Goal: Check status: Check status

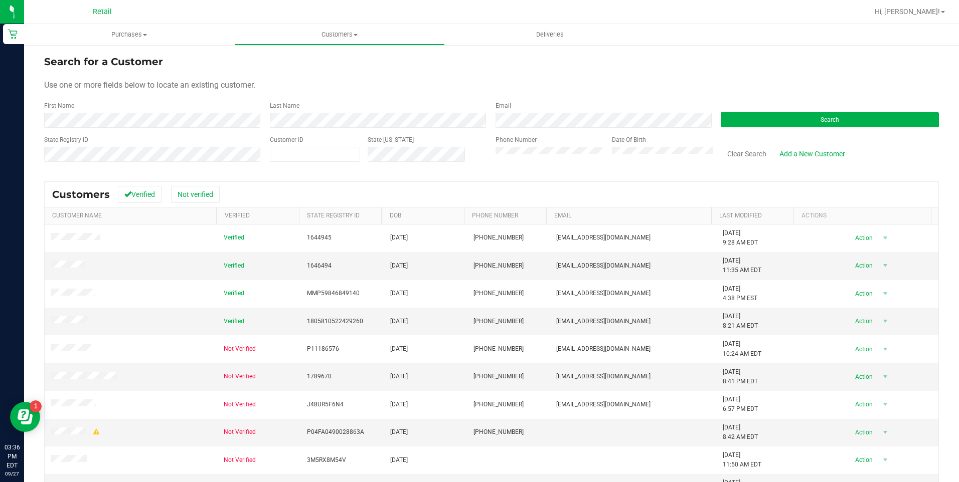
click at [515, 146] on div "Phone Number" at bounding box center [550, 153] width 109 height 36
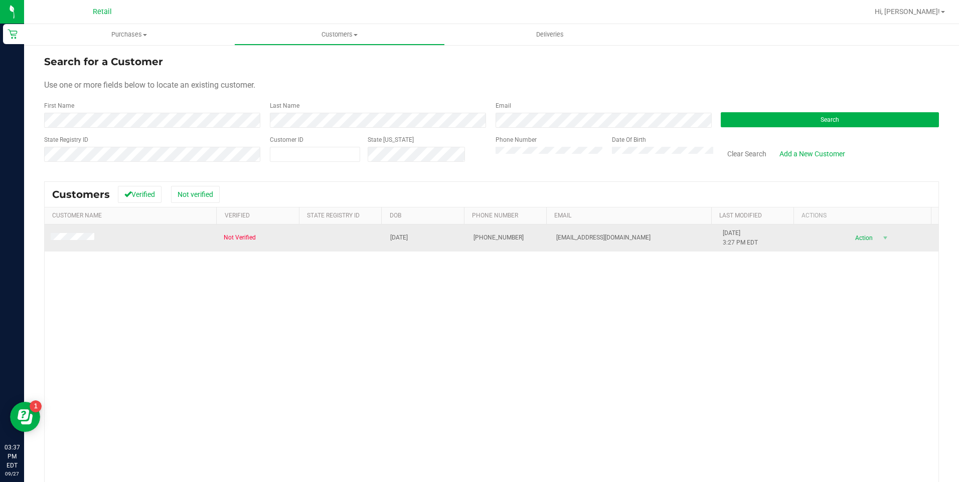
click at [69, 232] on td at bounding box center [131, 238] width 173 height 27
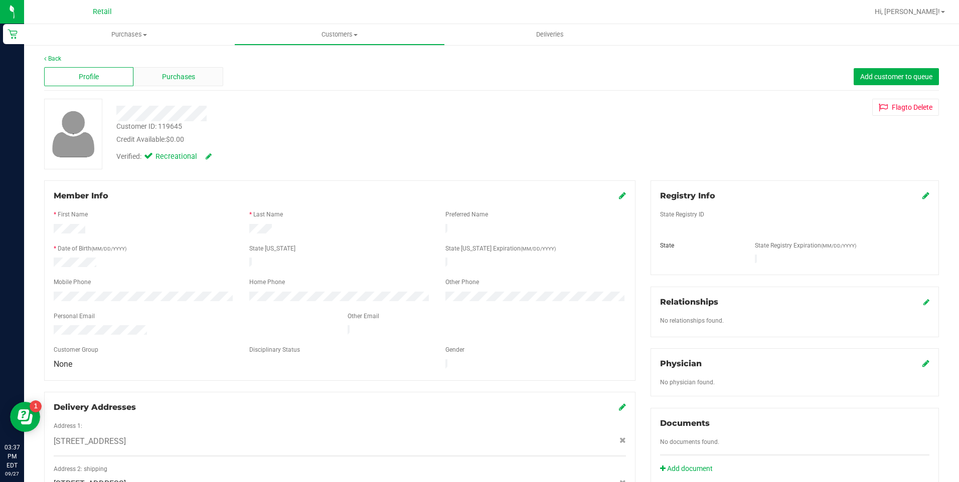
click at [189, 85] on div "Purchases" at bounding box center [177, 76] width 89 height 19
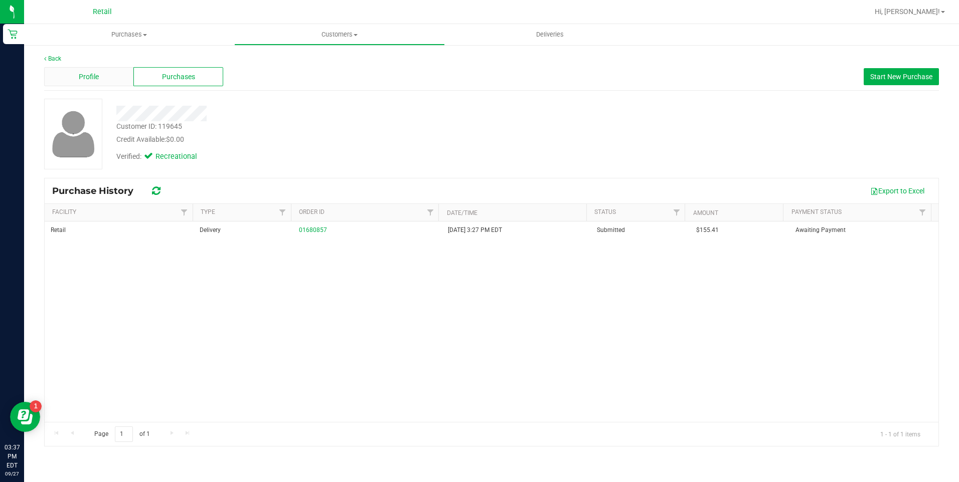
click at [88, 81] on span "Profile" at bounding box center [89, 77] width 20 height 11
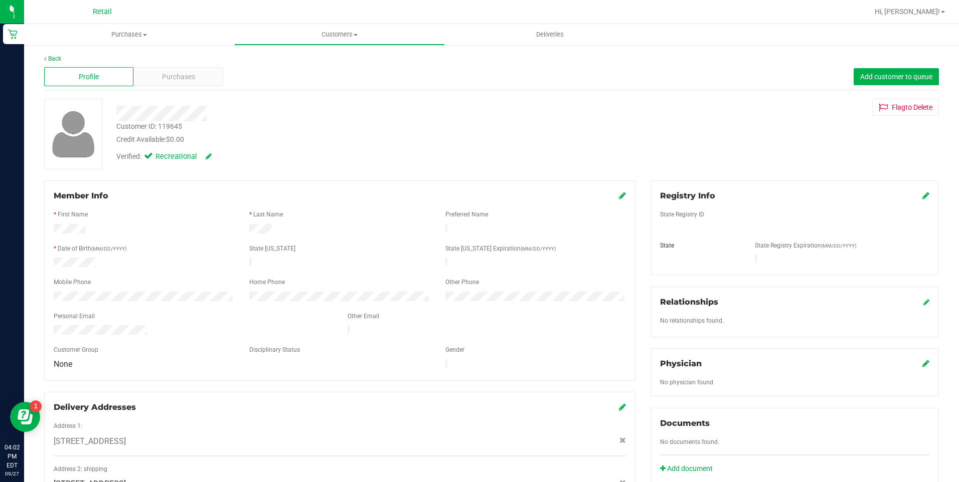
click at [557, 45] on link "Deliveries" at bounding box center [550, 34] width 210 height 21
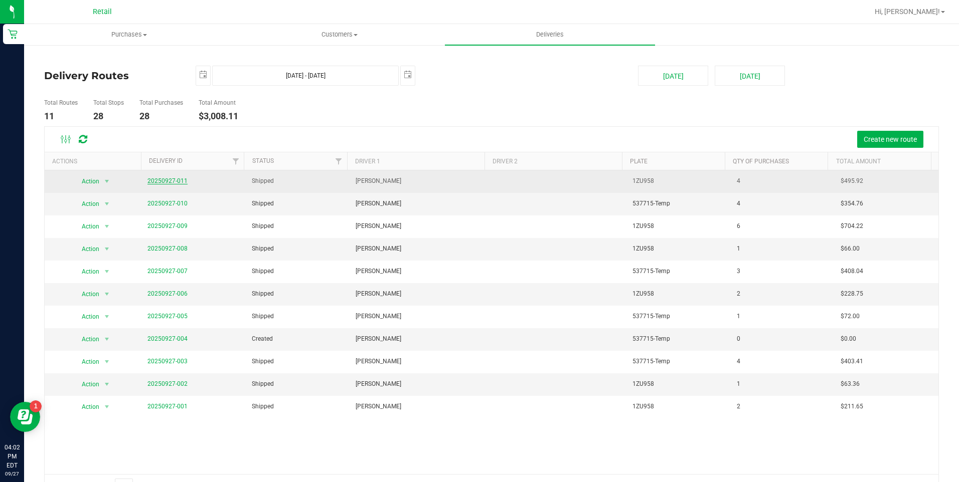
click at [157, 179] on link "20250927-011" at bounding box center [167, 181] width 40 height 7
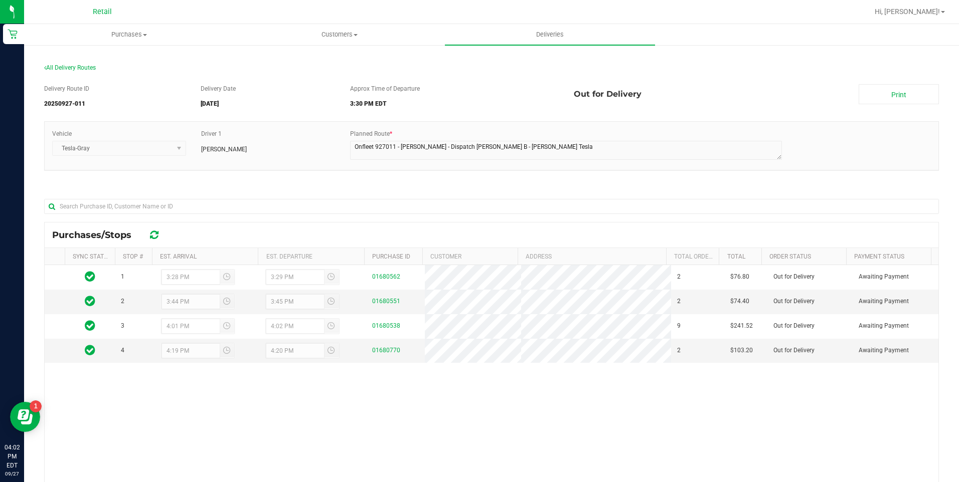
click at [73, 71] on div "All Delivery Routes" at bounding box center [491, 70] width 895 height 14
click at [76, 68] on span "All Delivery Routes" at bounding box center [70, 67] width 52 height 7
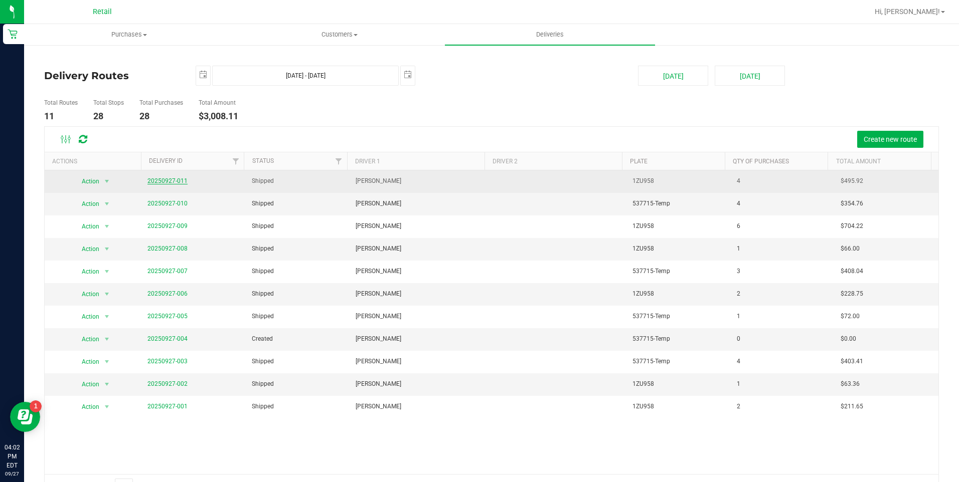
click at [178, 182] on link "20250927-011" at bounding box center [167, 181] width 40 height 7
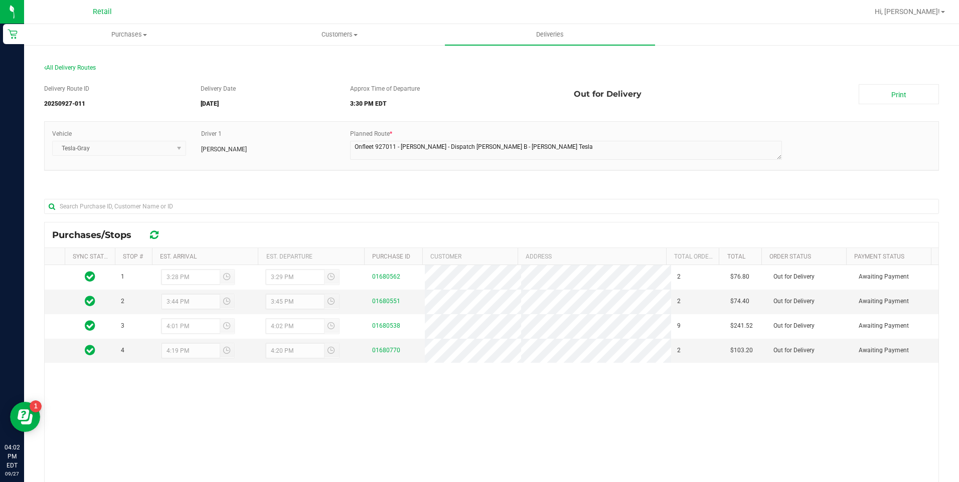
click at [79, 64] on div "All Delivery Routes" at bounding box center [491, 70] width 895 height 14
click at [77, 68] on span "All Delivery Routes" at bounding box center [70, 67] width 52 height 7
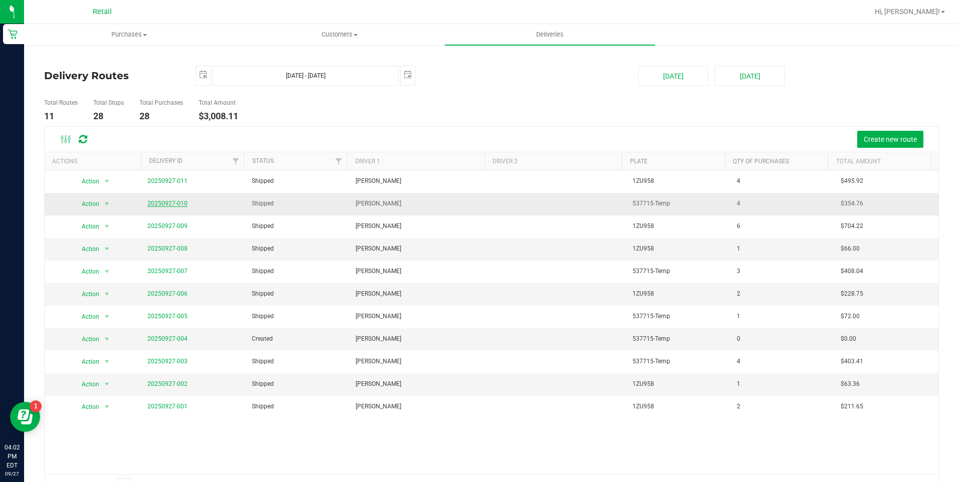
click at [156, 205] on link "20250927-010" at bounding box center [167, 203] width 40 height 7
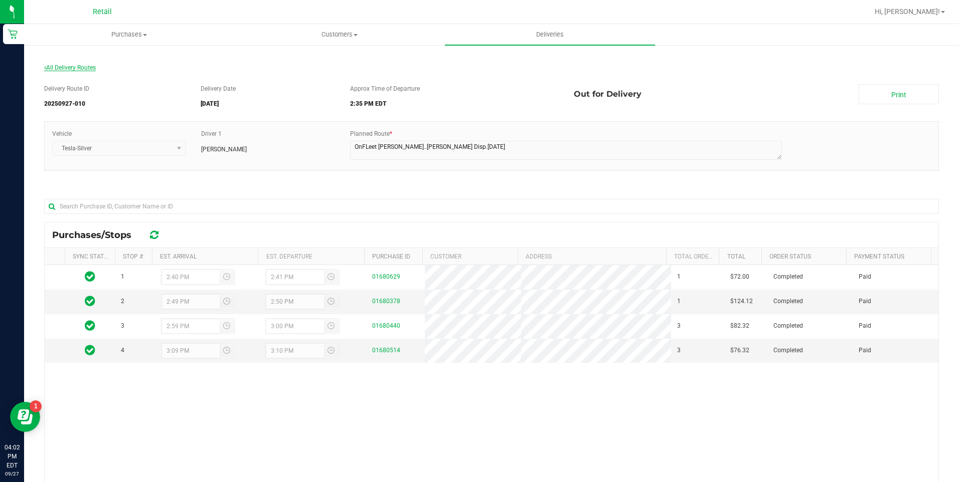
click at [70, 69] on span "All Delivery Routes" at bounding box center [70, 67] width 52 height 7
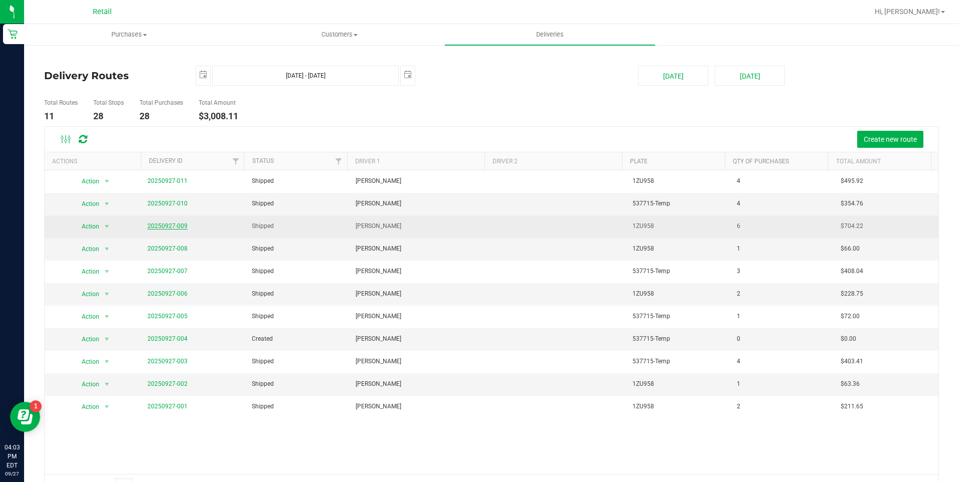
click at [180, 225] on span "20250927-009" at bounding box center [167, 227] width 40 height 10
click at [180, 226] on link "20250927-009" at bounding box center [167, 226] width 40 height 7
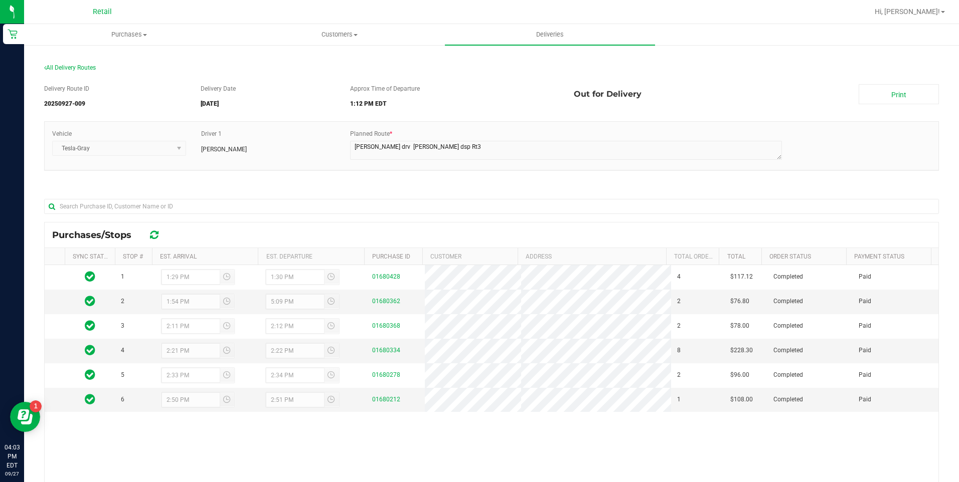
click at [85, 77] on div "Delivery Route ID 20250927-009 Delivery Date [DATE] Approx Time of Departure 1:…" at bounding box center [491, 339] width 895 height 525
click at [85, 72] on div "All Delivery Routes" at bounding box center [491, 70] width 895 height 14
click at [55, 62] on section "All Delivery Routes Delivery Route ID 20250927-009 Delivery Date [DATE] Approx …" at bounding box center [491, 332] width 895 height 556
click at [57, 66] on span "All Delivery Routes" at bounding box center [70, 67] width 52 height 7
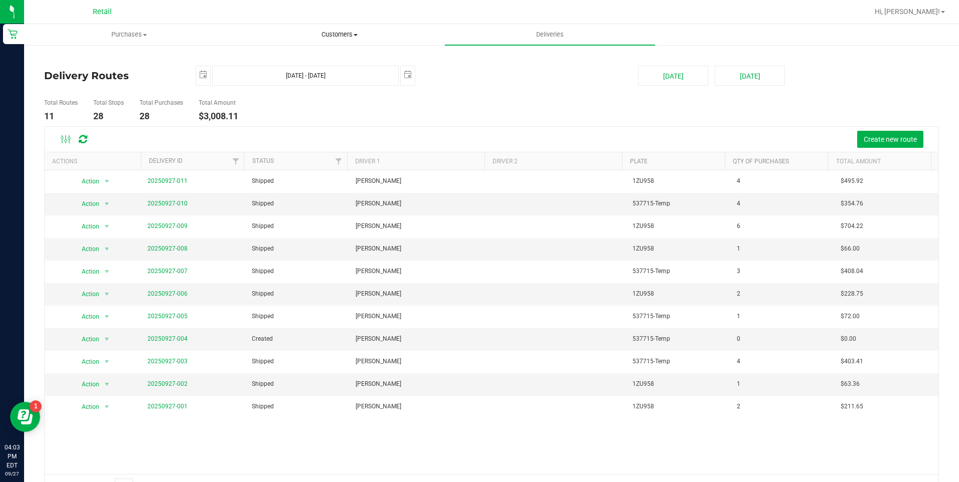
click at [352, 39] on uib-tab-heading "Customers All customers Add a new customer All physicians" at bounding box center [339, 35] width 209 height 20
click at [300, 61] on span "All customers" at bounding box center [270, 60] width 72 height 9
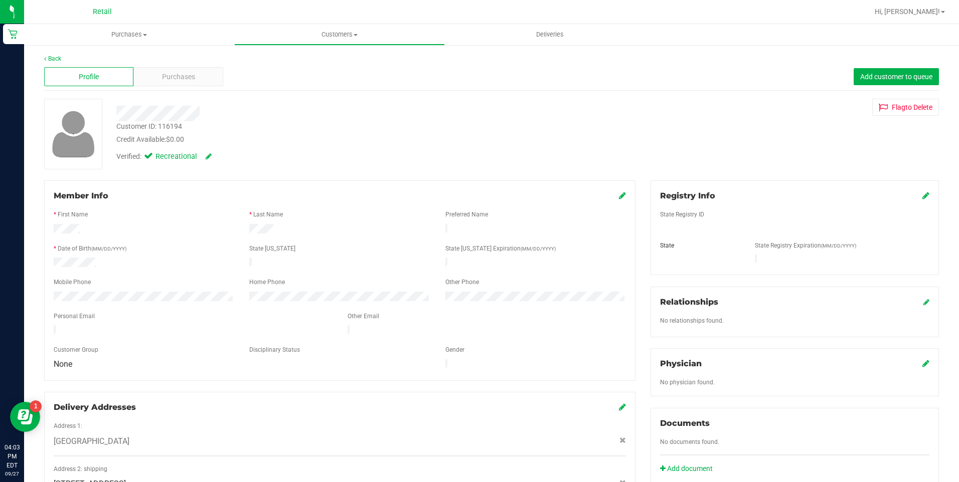
click at [186, 91] on div "Back Profile Purchases Add customer to queue Customer ID: 116194 Credit Availab…" at bounding box center [491, 372] width 895 height 636
click at [200, 73] on div "Purchases" at bounding box center [177, 76] width 89 height 19
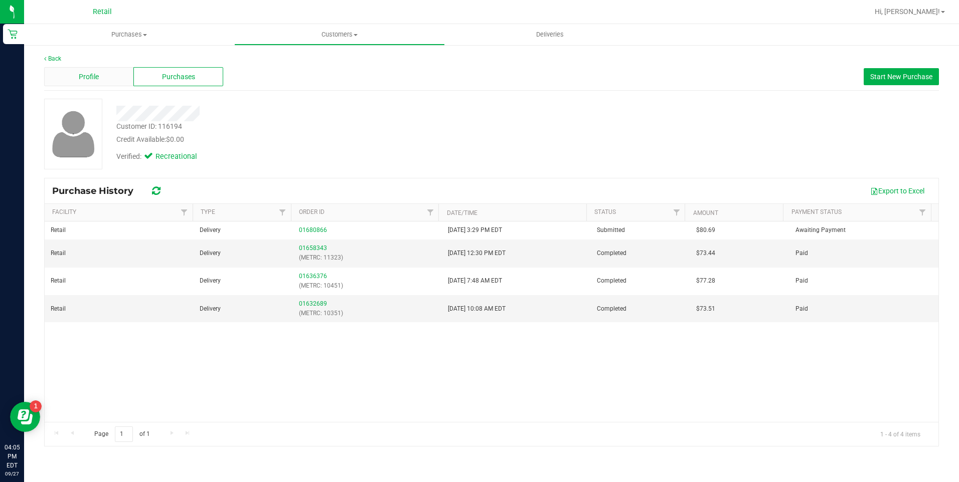
click at [104, 79] on div "Profile" at bounding box center [88, 76] width 89 height 19
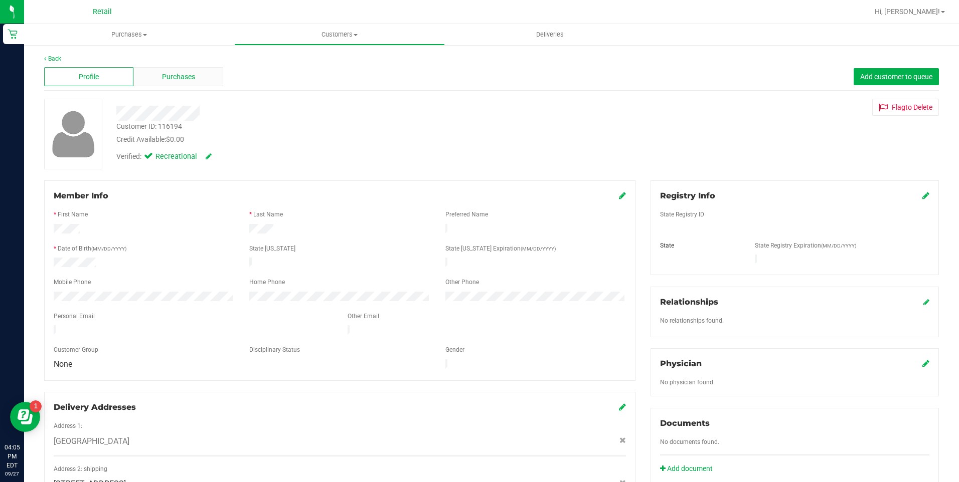
click at [188, 72] on span "Purchases" at bounding box center [178, 77] width 33 height 11
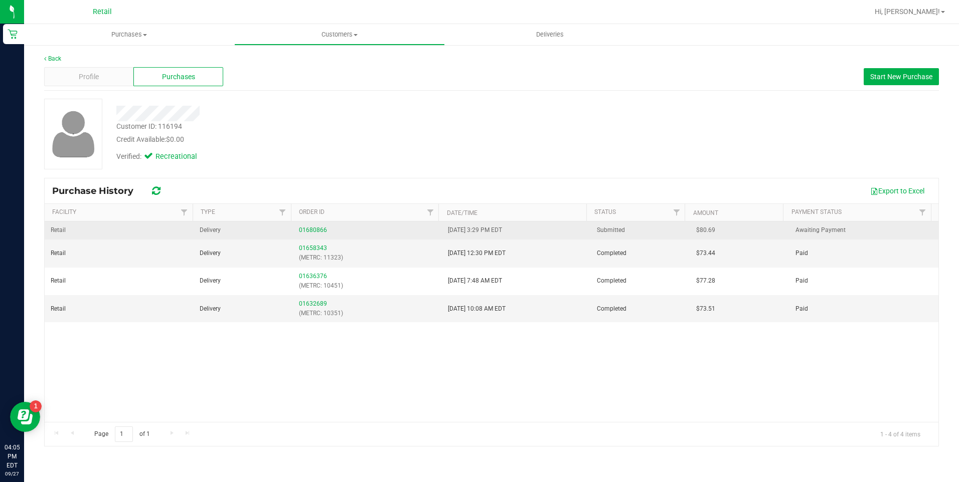
click at [312, 236] on td "01680866" at bounding box center [367, 231] width 149 height 18
click at [313, 233] on link "01680866" at bounding box center [313, 230] width 28 height 7
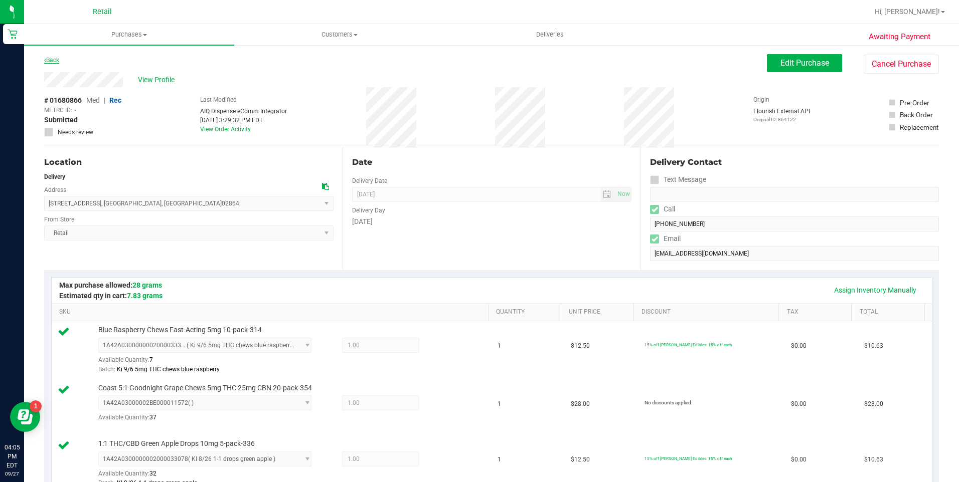
click at [53, 60] on link "Back" at bounding box center [51, 60] width 15 height 7
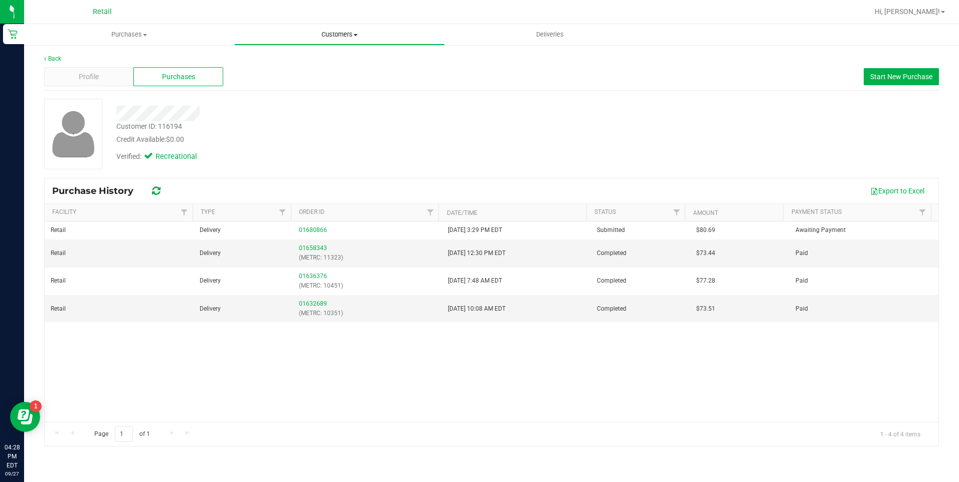
click at [359, 29] on uib-tab-heading "Customers All customers Add a new customer All physicians" at bounding box center [339, 35] width 209 height 20
click at [520, 32] on uib-tab-heading "Deliveries" at bounding box center [549, 35] width 209 height 20
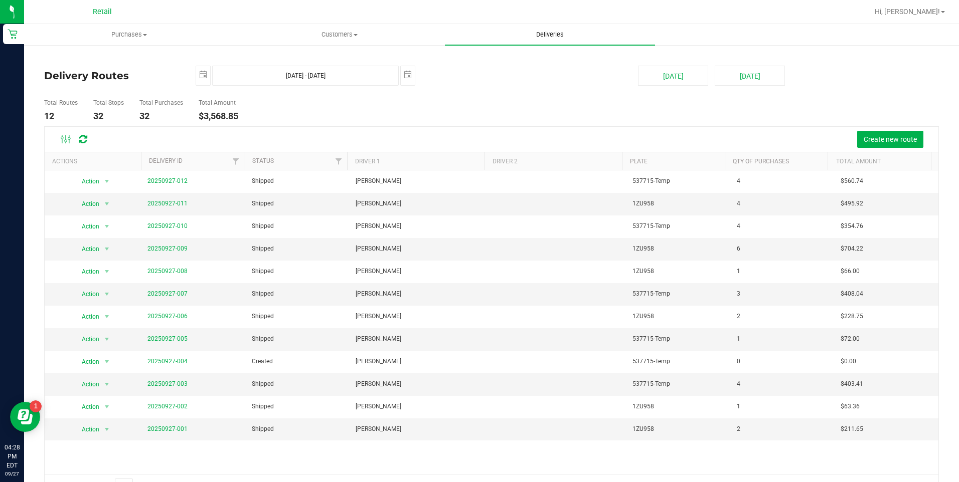
click at [528, 39] on span "Deliveries" at bounding box center [550, 34] width 55 height 9
click at [566, 40] on uib-tab-heading "Deliveries" at bounding box center [550, 34] width 210 height 21
click at [547, 32] on span "Deliveries" at bounding box center [550, 34] width 55 height 9
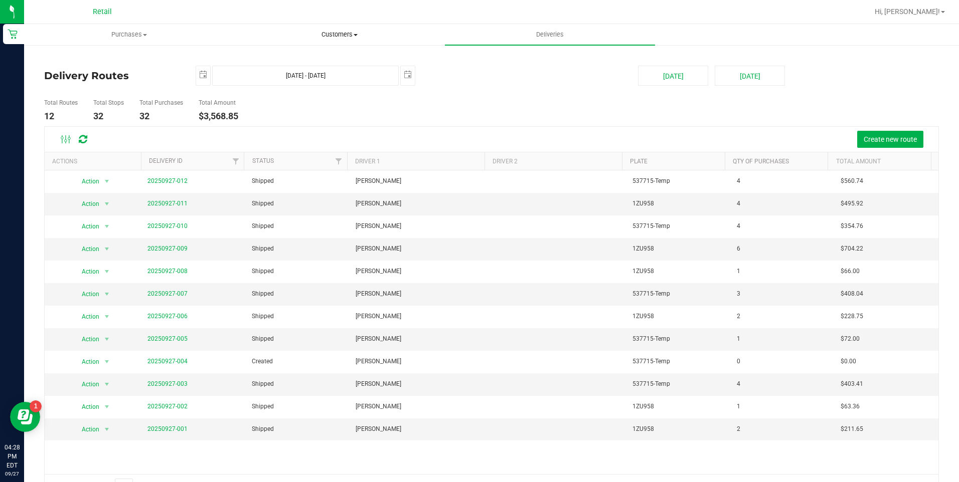
click at [347, 39] on span "Customers" at bounding box center [339, 34] width 209 height 9
click at [352, 36] on span "Customers" at bounding box center [339, 34] width 210 height 9
click at [498, 30] on uib-tab-heading "Deliveries" at bounding box center [549, 35] width 209 height 20
click at [525, 34] on span "Deliveries" at bounding box center [550, 34] width 55 height 9
click at [182, 204] on link "20250927-011" at bounding box center [167, 203] width 40 height 7
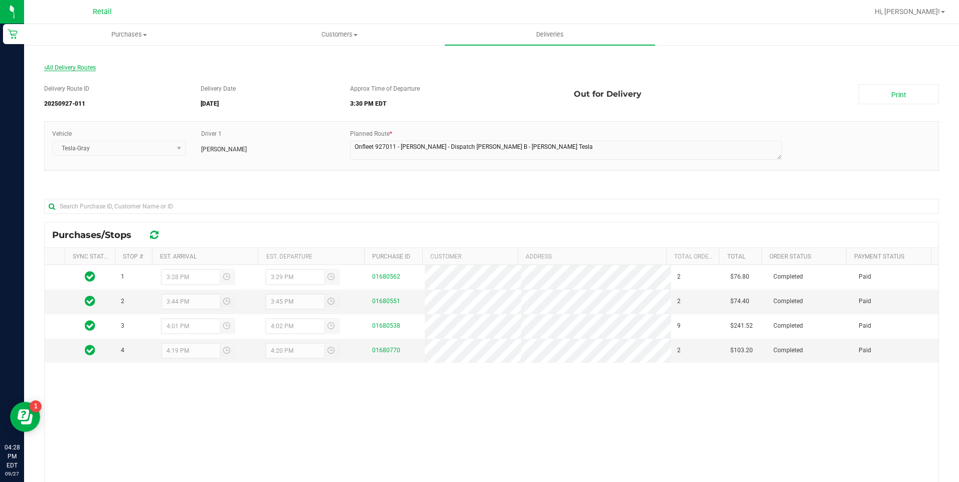
click at [87, 69] on span "All Delivery Routes" at bounding box center [70, 67] width 52 height 7
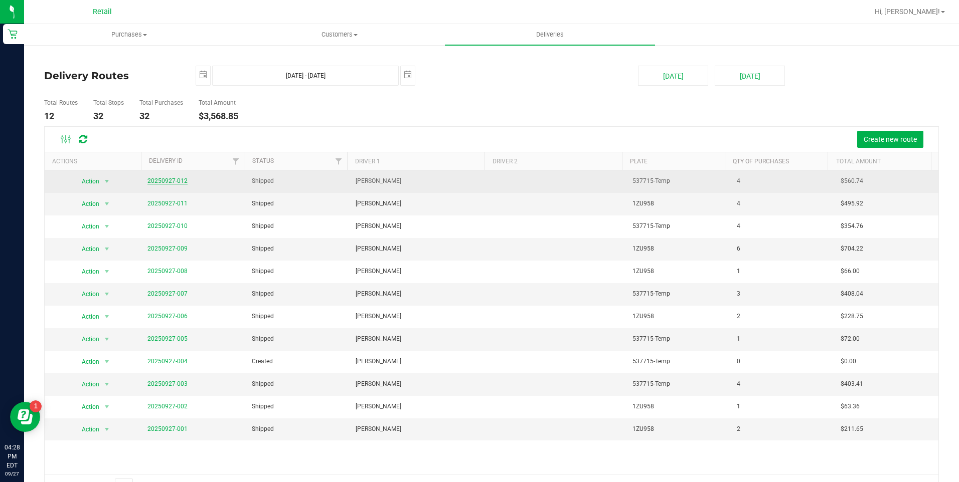
click at [172, 183] on link "20250927-012" at bounding box center [167, 181] width 40 height 7
